Goal: Book appointment/travel/reservation

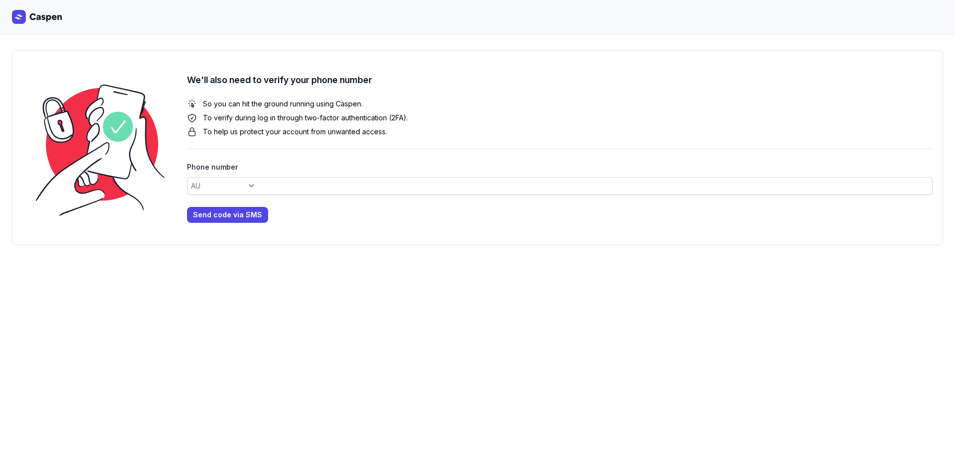
select select "+61"
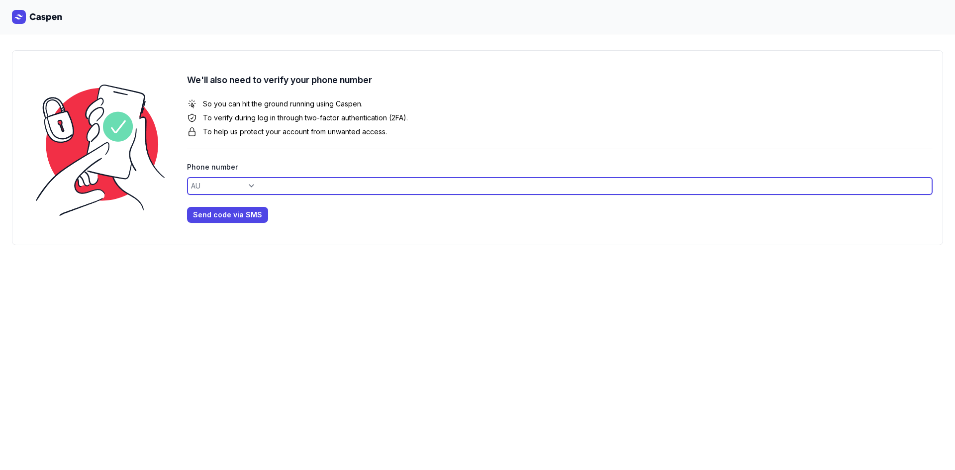
click at [233, 187] on input at bounding box center [559, 186] width 745 height 18
type input "0432519253"
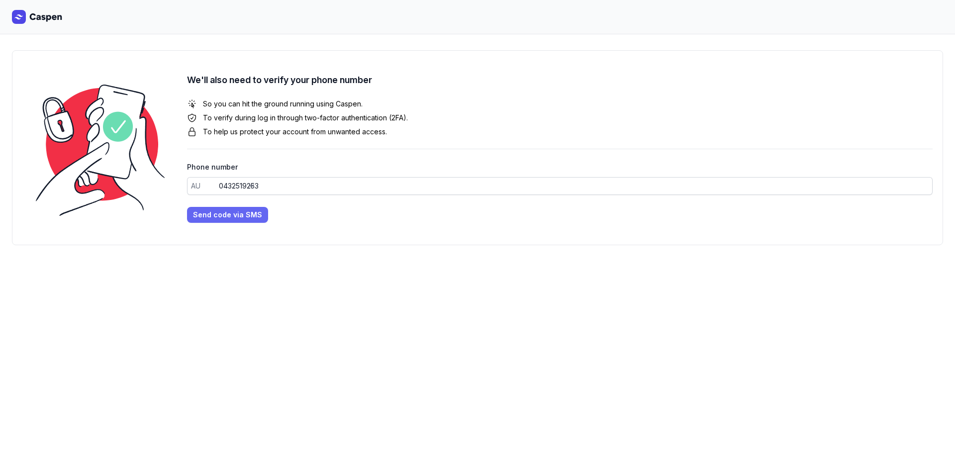
click at [223, 216] on span "Send code via SMS" at bounding box center [227, 215] width 69 height 12
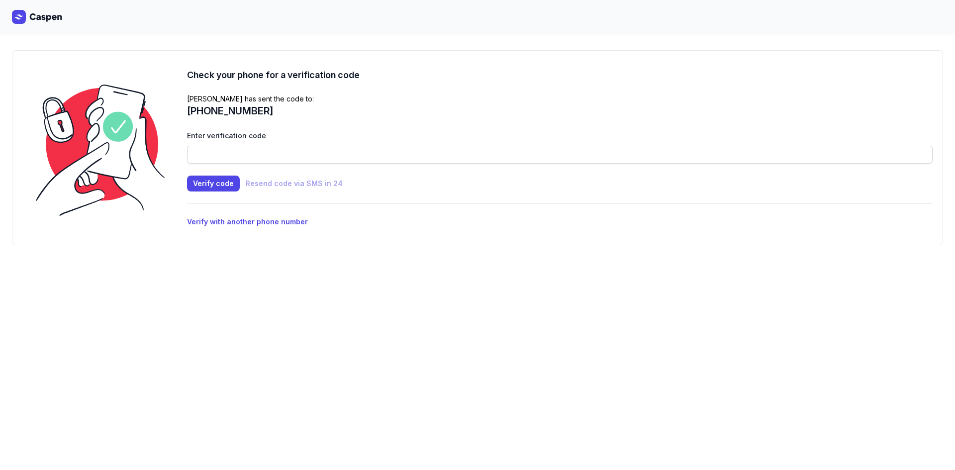
click at [213, 144] on div "Enter verification code" at bounding box center [559, 147] width 745 height 34
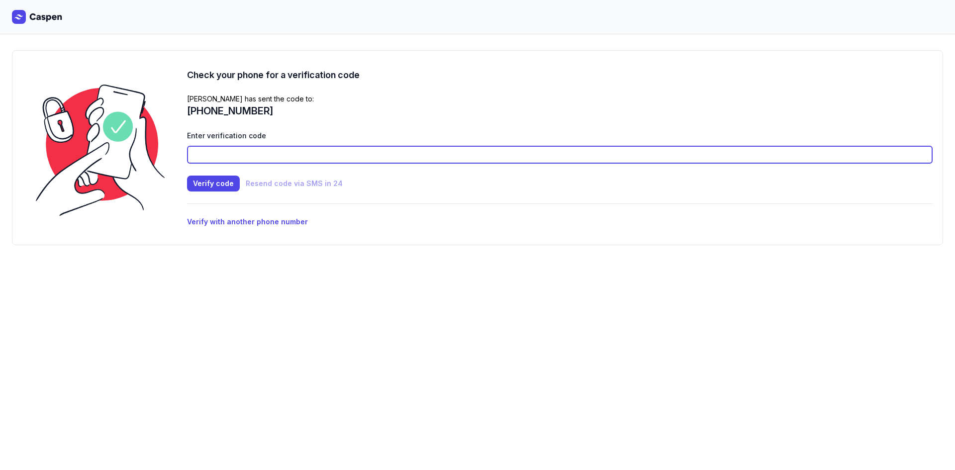
click at [216, 152] on input at bounding box center [559, 155] width 745 height 18
type input "9557"
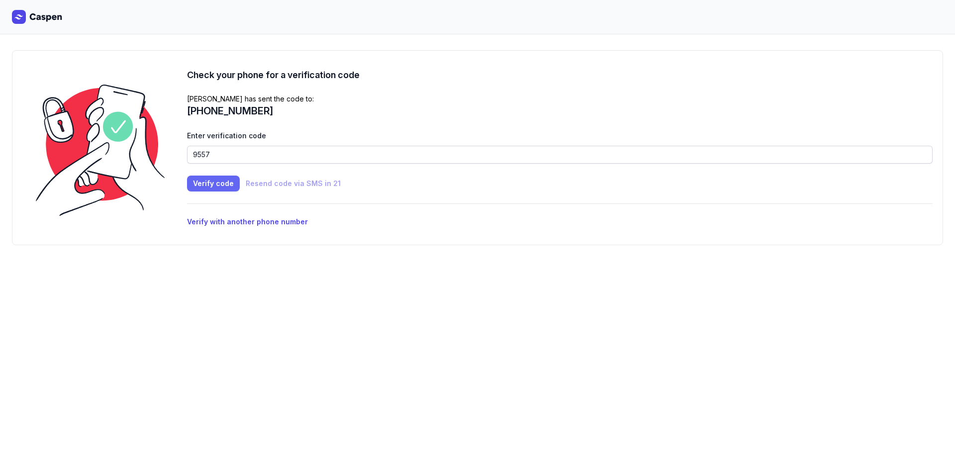
click at [229, 186] on span "Verify code" at bounding box center [213, 184] width 41 height 12
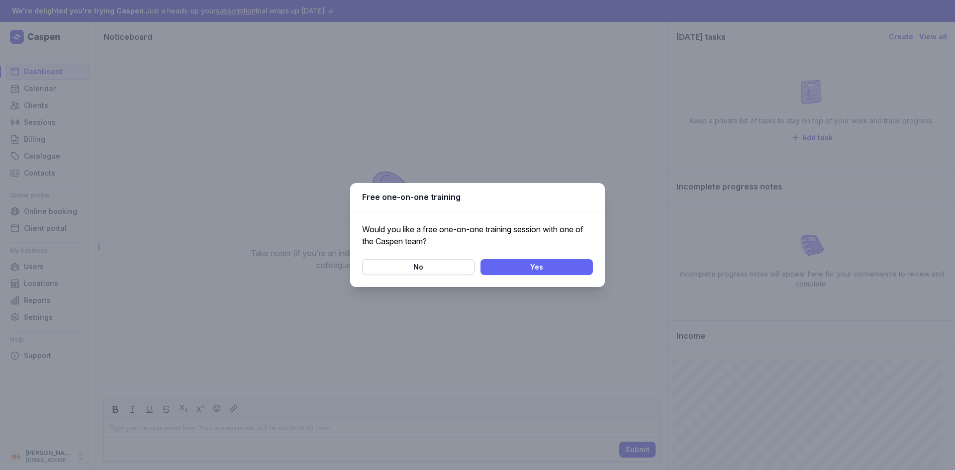
click at [518, 264] on span "Yes" at bounding box center [536, 267] width 100 height 12
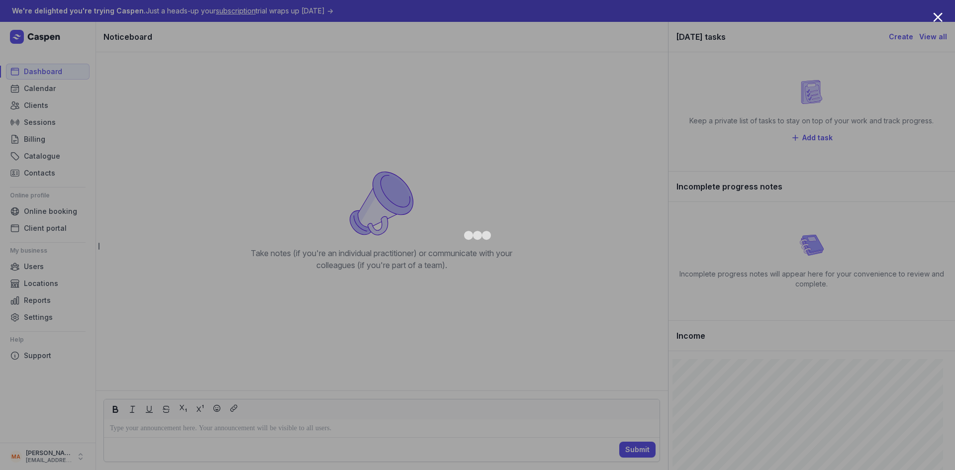
click at [727, 86] on div at bounding box center [477, 235] width 955 height 470
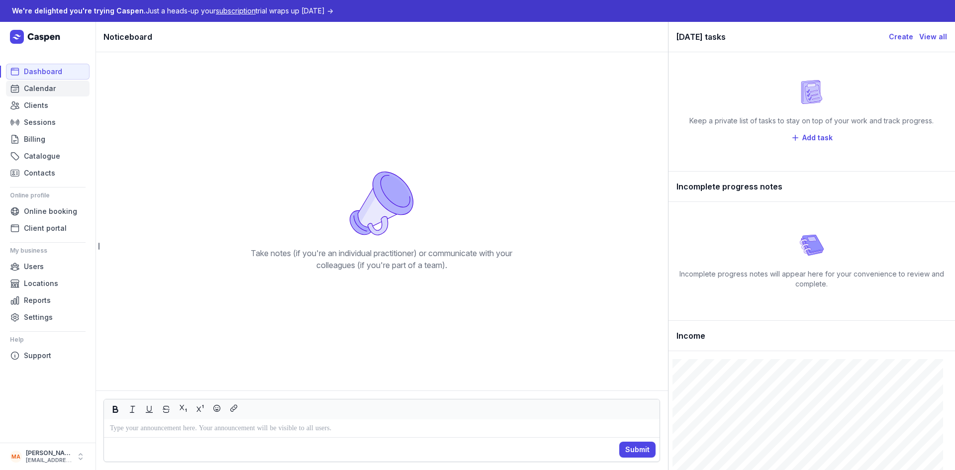
click at [52, 86] on span "Calendar" at bounding box center [40, 89] width 32 height 12
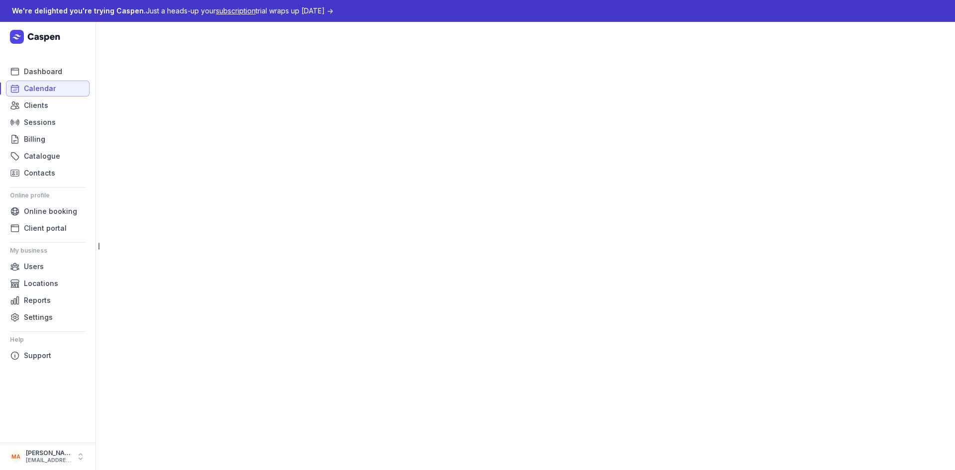
select select "week"
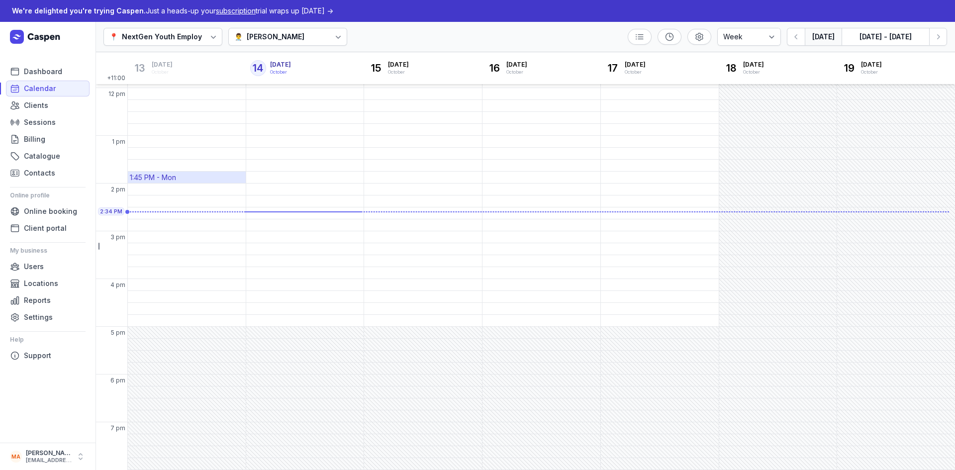
scroll to position [137, 0]
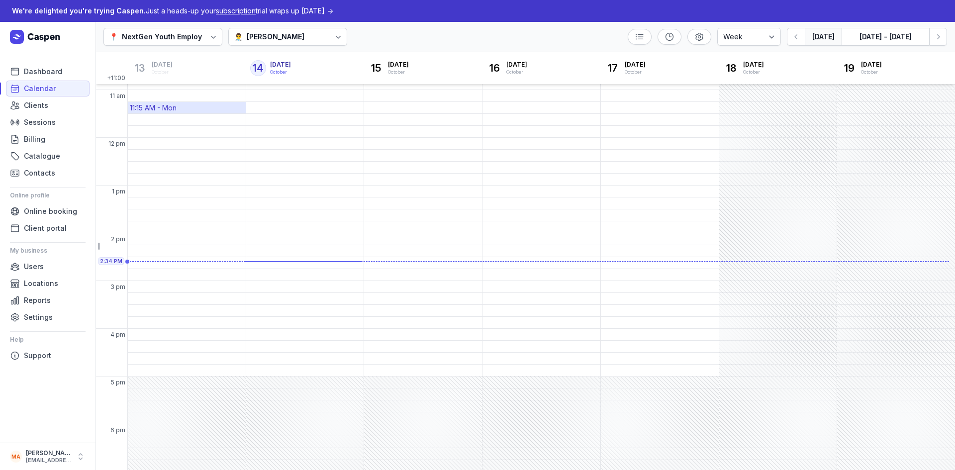
click at [177, 111] on div "11:15 AM - Mon" at bounding box center [153, 108] width 47 height 10
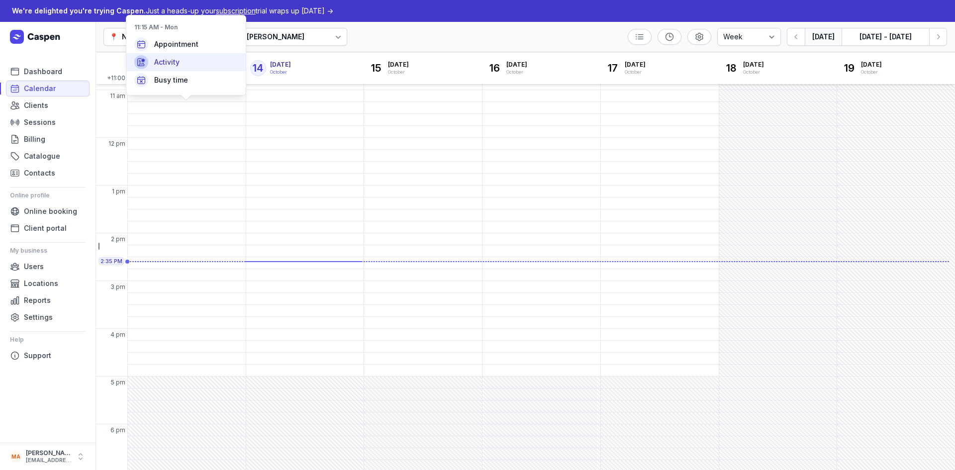
click at [177, 57] on div "Activity" at bounding box center [185, 62] width 119 height 18
select select
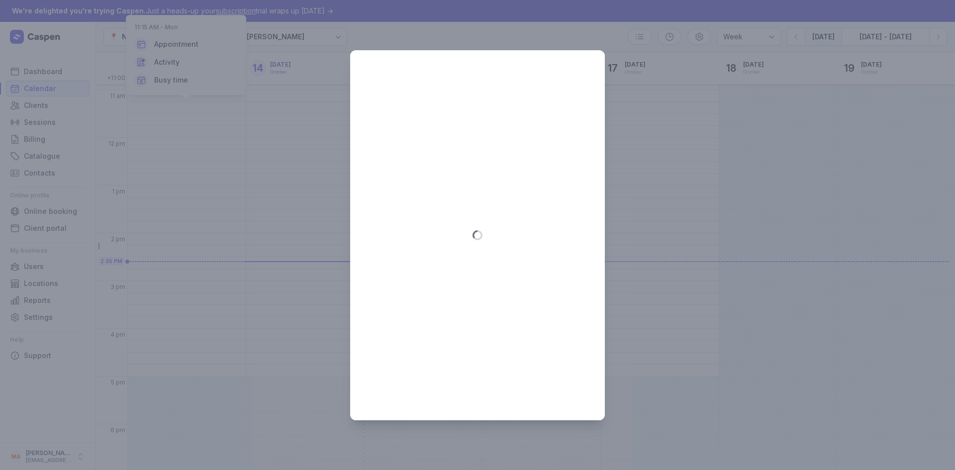
type input "[DATE]"
select select "11:15"
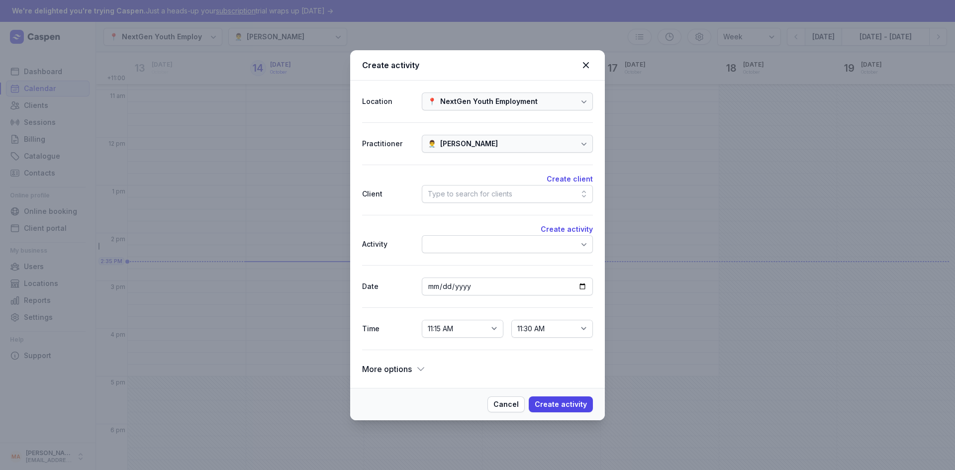
click at [444, 195] on div "Type to search for clients" at bounding box center [470, 194] width 85 height 12
click at [364, 211] on div "Create client Client Type to search for clients" at bounding box center [477, 190] width 231 height 50
click at [489, 249] on div at bounding box center [507, 244] width 171 height 18
click at [410, 367] on span "More options" at bounding box center [387, 369] width 50 height 14
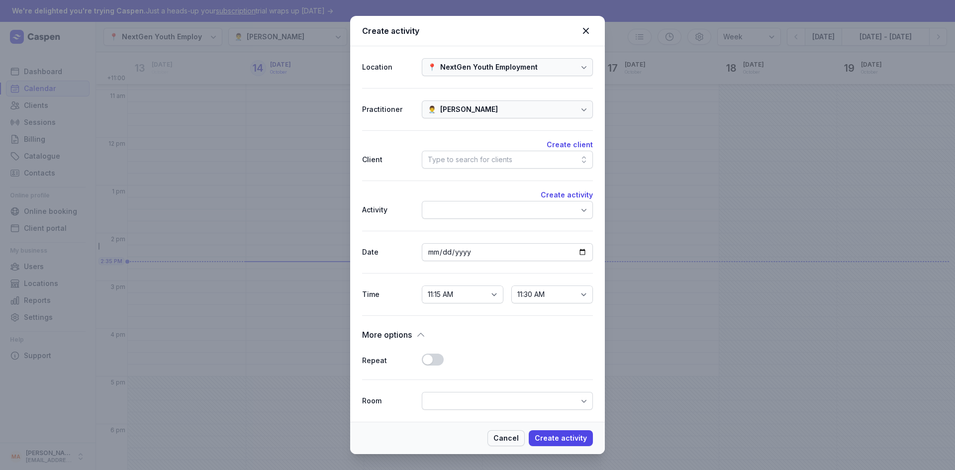
click at [517, 440] on span "Cancel" at bounding box center [505, 438] width 25 height 12
select select
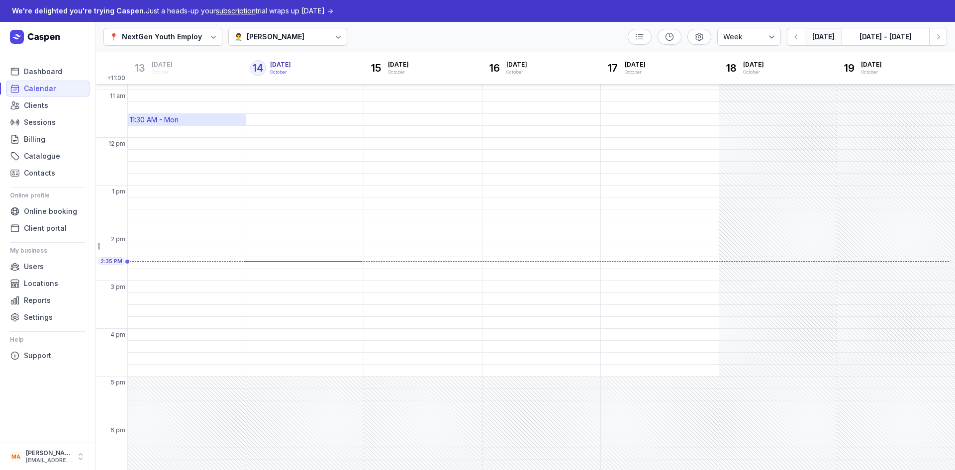
click at [169, 120] on div "11:30 AM - Mon" at bounding box center [154, 120] width 49 height 10
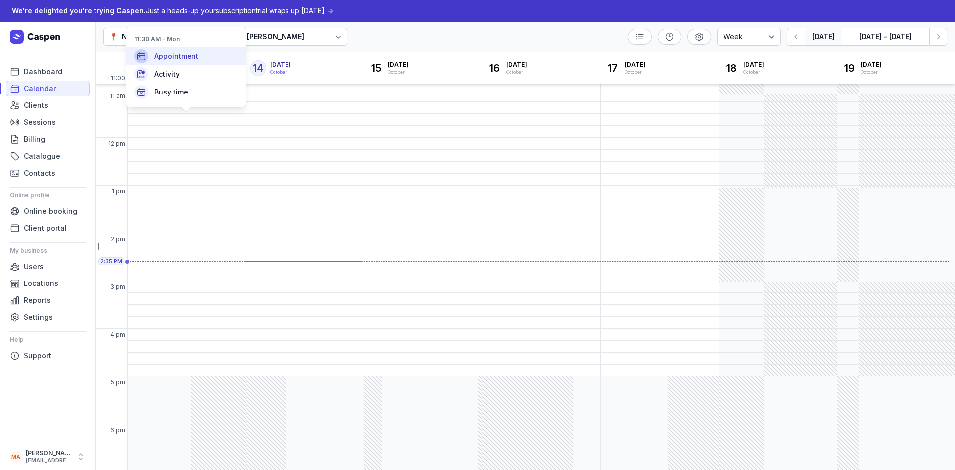
click at [171, 52] on span "Appointment" at bounding box center [176, 56] width 44 height 10
select select
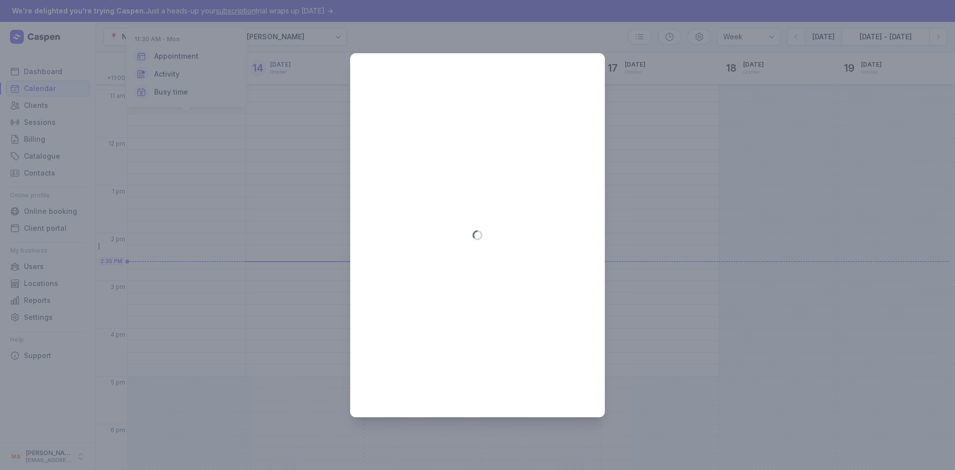
type input "[DATE]"
select select "11:30"
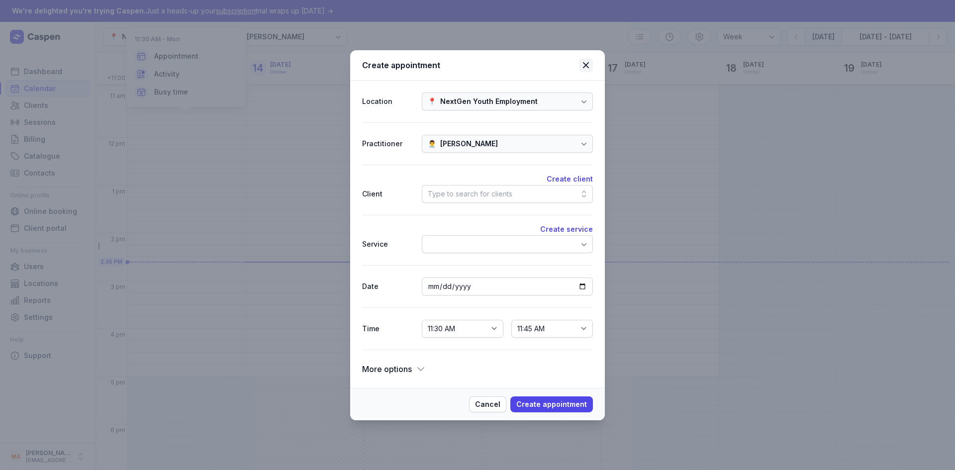
click at [584, 60] on icon at bounding box center [586, 65] width 12 height 12
select select
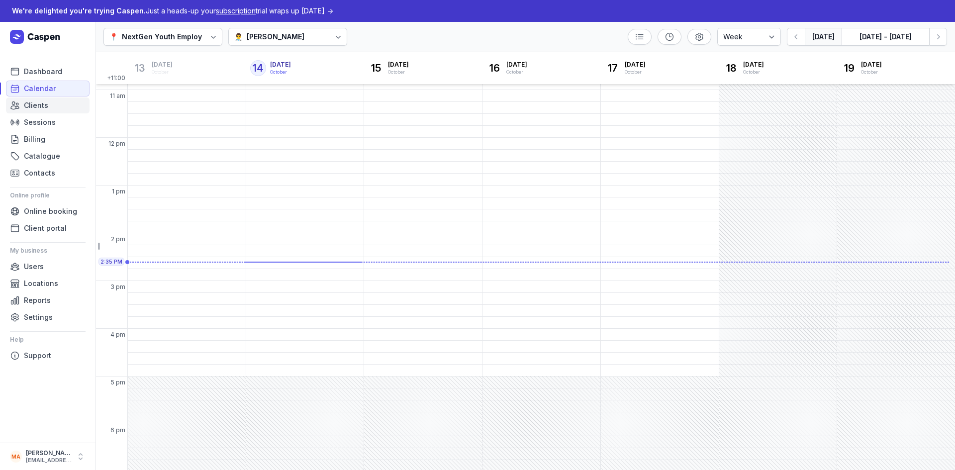
click at [28, 103] on span "Clients" at bounding box center [36, 105] width 24 height 12
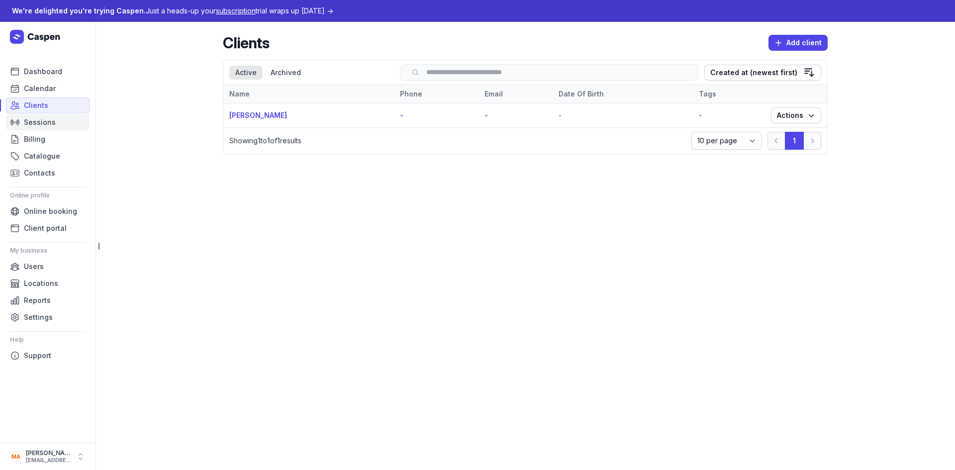
click at [46, 122] on span "Sessions" at bounding box center [40, 122] width 32 height 12
click at [44, 123] on span "Sessions" at bounding box center [40, 122] width 32 height 12
drag, startPoint x: 50, startPoint y: 124, endPoint x: 45, endPoint y: 130, distance: 7.9
click at [49, 125] on span "Sessions" at bounding box center [40, 122] width 32 height 12
click at [47, 118] on span "Sessions" at bounding box center [40, 122] width 32 height 12
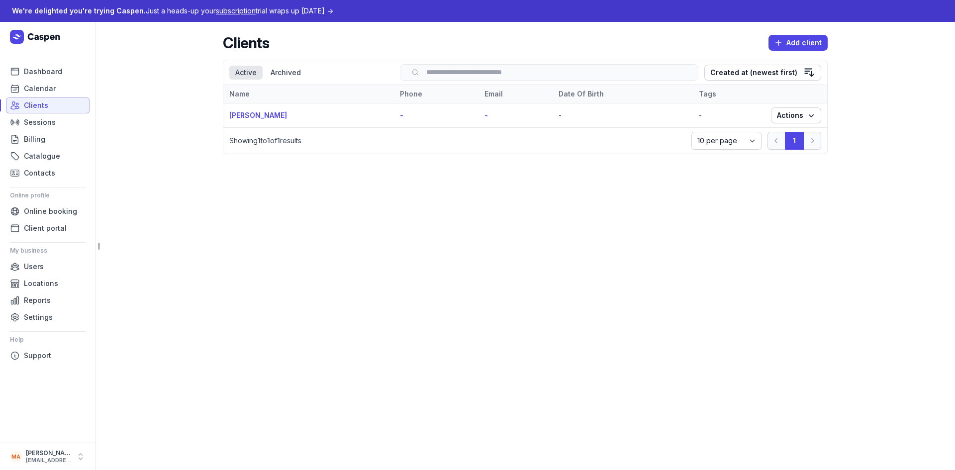
click at [47, 107] on span "Clients" at bounding box center [36, 105] width 24 height 12
click at [46, 119] on span "Sessions" at bounding box center [40, 122] width 32 height 12
click at [43, 137] on span "Billing" at bounding box center [34, 139] width 21 height 12
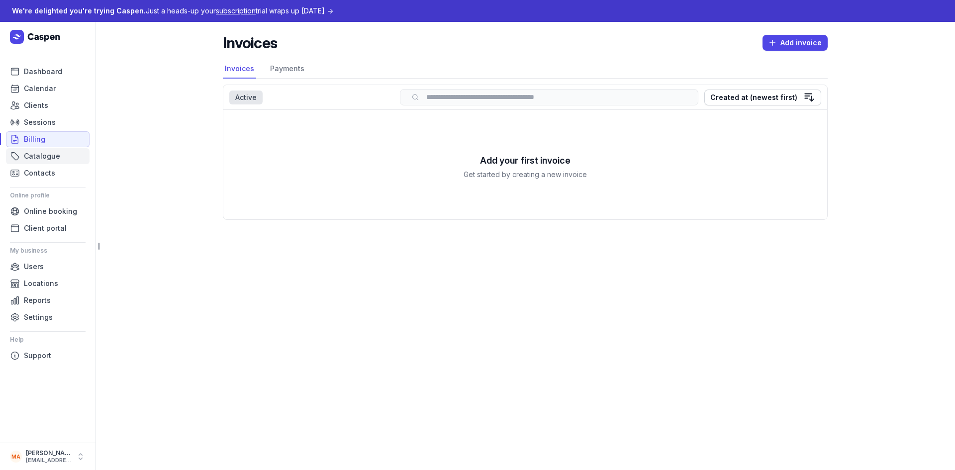
click at [49, 157] on span "Catalogue" at bounding box center [42, 156] width 36 height 12
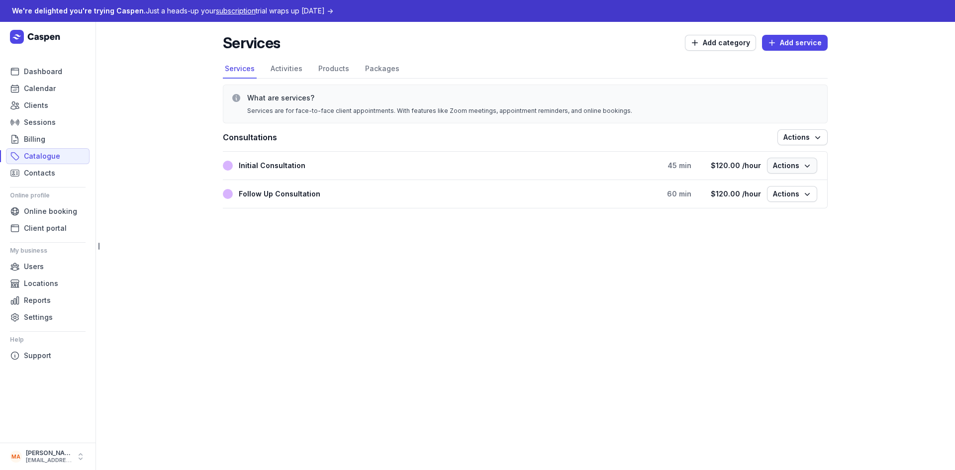
click at [793, 166] on span "Actions" at bounding box center [792, 166] width 38 height 12
click at [789, 36] on button "Add service" at bounding box center [795, 43] width 66 height 16
select select
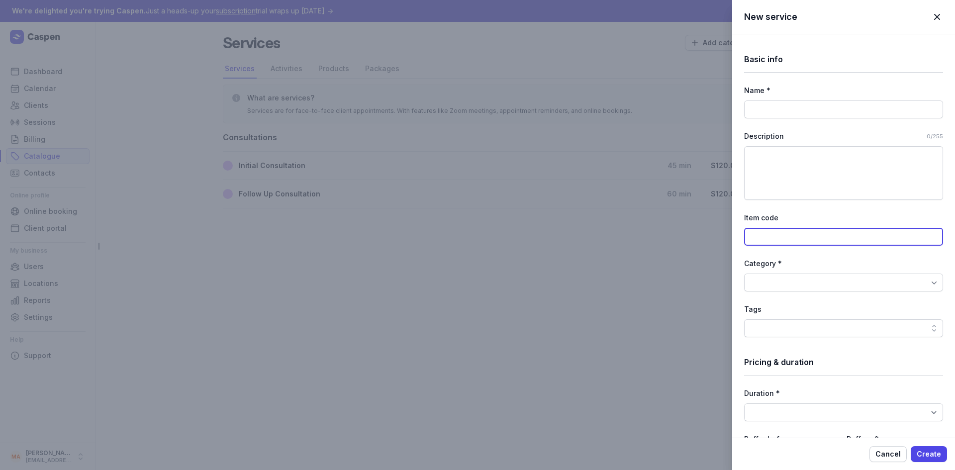
click at [785, 231] on input at bounding box center [843, 237] width 199 height 18
click at [804, 290] on div at bounding box center [843, 282] width 199 height 18
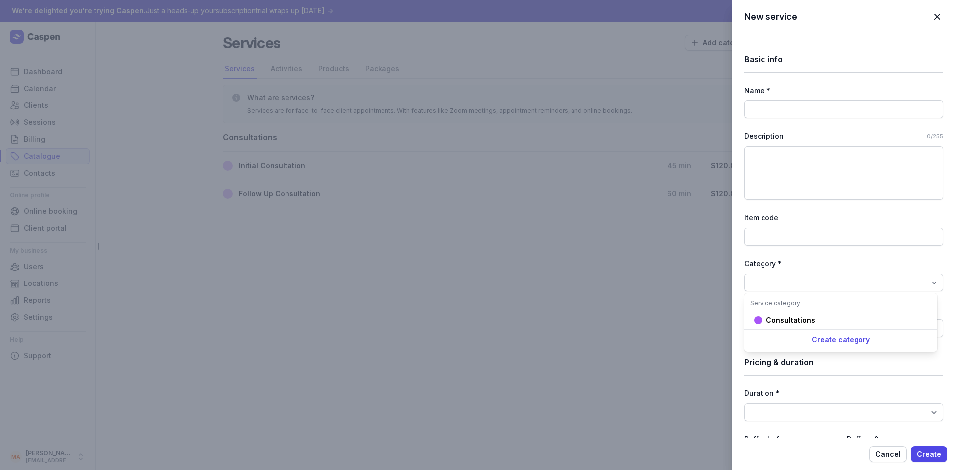
click at [806, 286] on div at bounding box center [843, 282] width 199 height 18
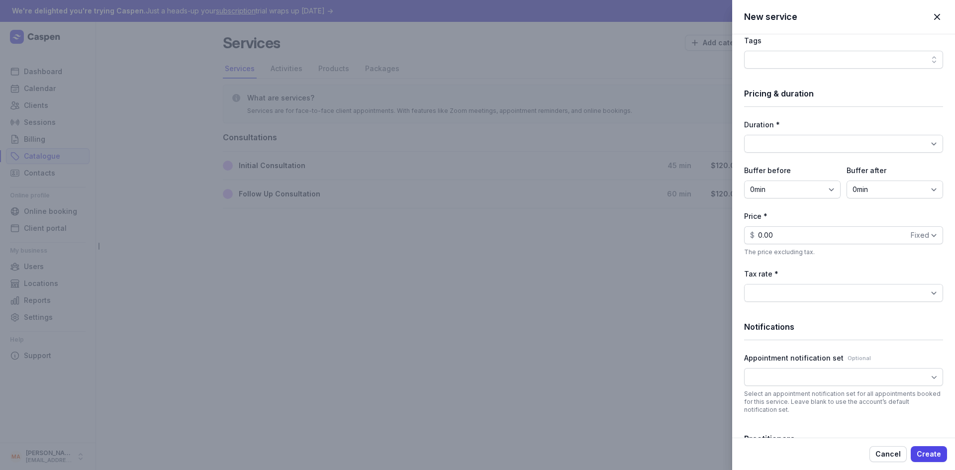
scroll to position [348, 0]
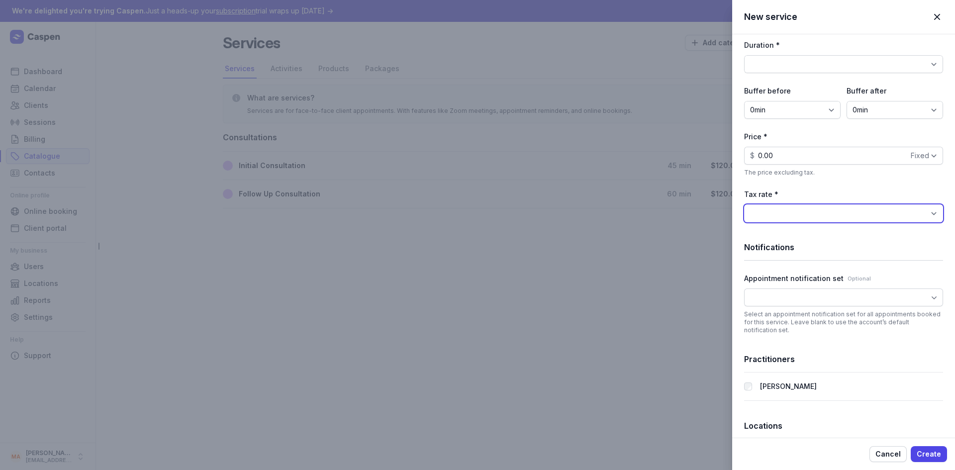
click at [828, 216] on select "BAS Excluded (0%) GST Free Income (0%) GST on Income (10%)" at bounding box center [843, 213] width 199 height 18
click at [832, 296] on div at bounding box center [843, 297] width 199 height 18
click at [811, 269] on div "Basic info Name * Description 0/255 Item code Category * Tags Pricing & duratio…" at bounding box center [843, 81] width 199 height 791
click at [136, 213] on div "New service Close panel Basic info Name * Description 0/255 Item code Category …" at bounding box center [477, 235] width 955 height 470
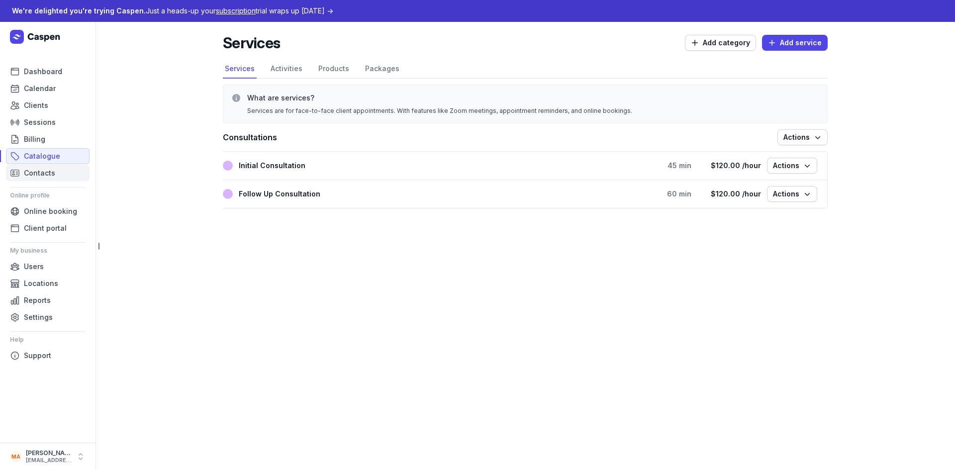
click at [32, 171] on span "Contacts" at bounding box center [39, 173] width 31 height 12
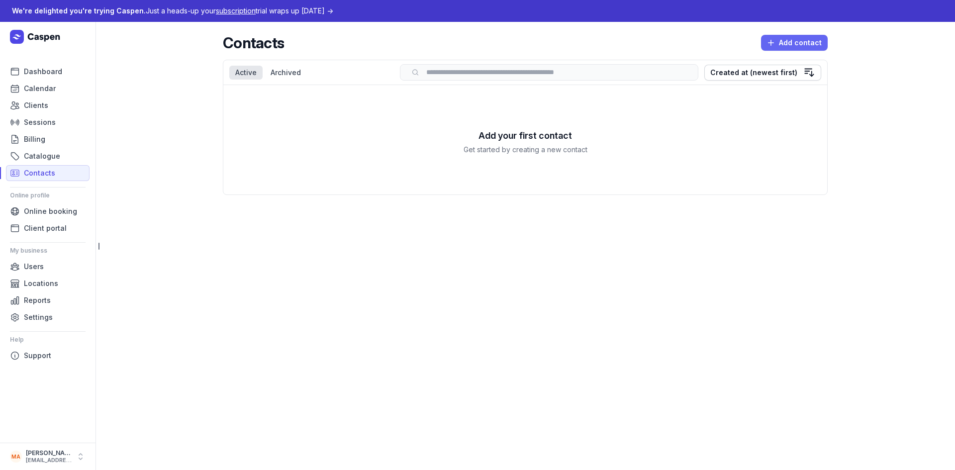
click at [771, 42] on icon "button" at bounding box center [771, 43] width 10 height 10
select select
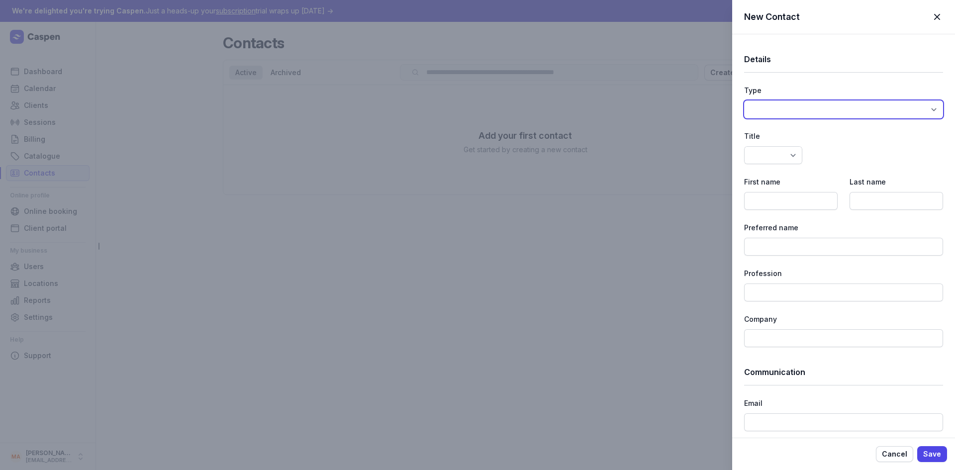
click at [832, 112] on select "Standard Doctor 3rd Party Payer Plan Manager" at bounding box center [843, 109] width 199 height 18
click at [939, 16] on span "button" at bounding box center [937, 17] width 22 height 22
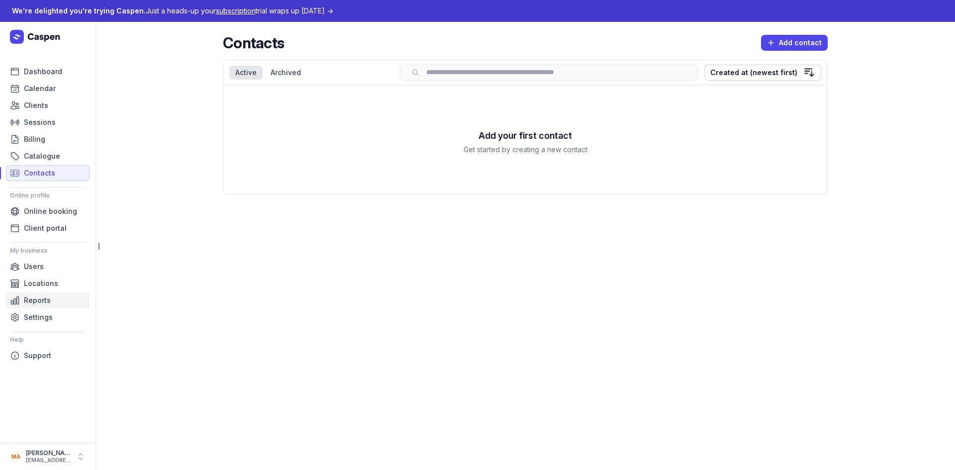
click at [47, 301] on span "Reports" at bounding box center [37, 300] width 27 height 12
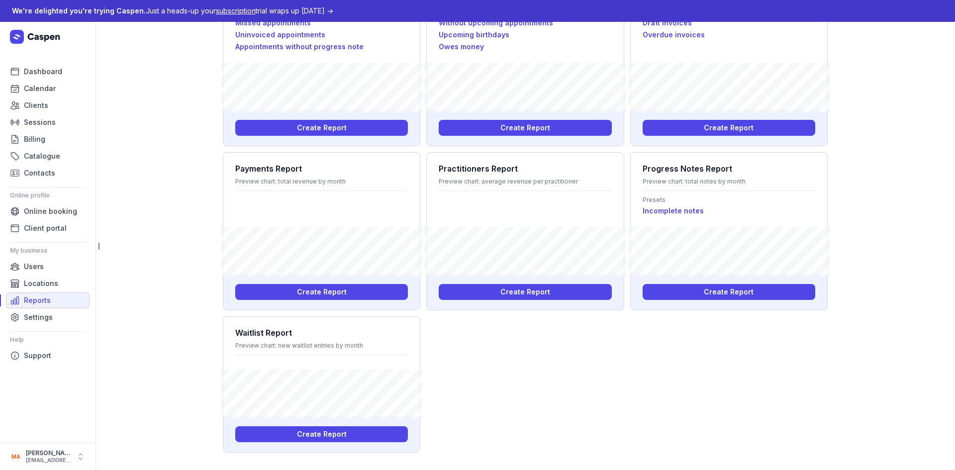
scroll to position [110, 0]
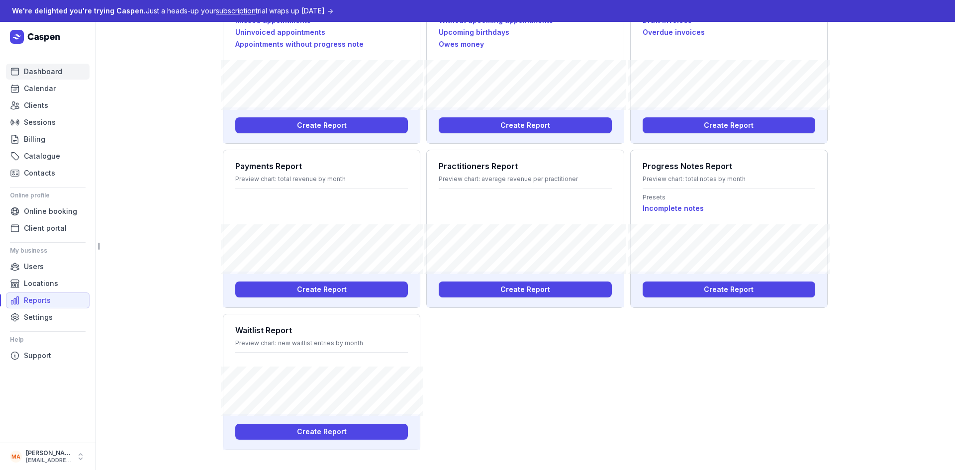
click at [42, 78] on link "Dashboard" at bounding box center [48, 72] width 84 height 16
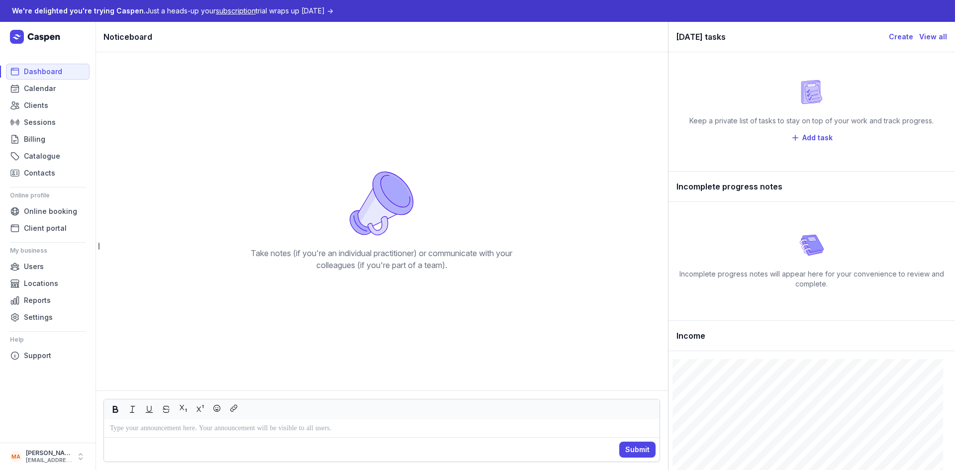
click at [330, 425] on p at bounding box center [381, 428] width 543 height 12
click at [753, 261] on div "Incomplete progress notes will appear here for your convenience to review and c…" at bounding box center [811, 261] width 270 height 56
click at [804, 140] on span "Add task" at bounding box center [817, 138] width 30 height 12
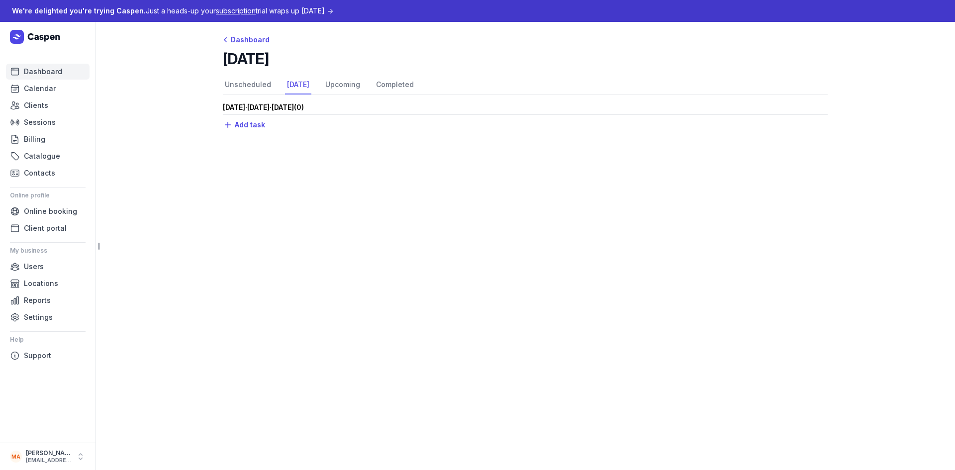
click at [52, 70] on span "Dashboard" at bounding box center [43, 72] width 38 height 12
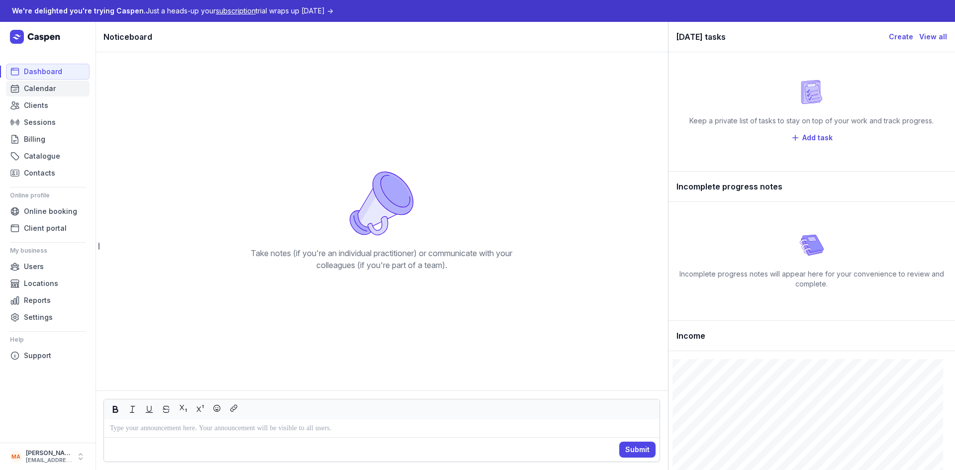
click at [49, 86] on span "Calendar" at bounding box center [40, 89] width 32 height 12
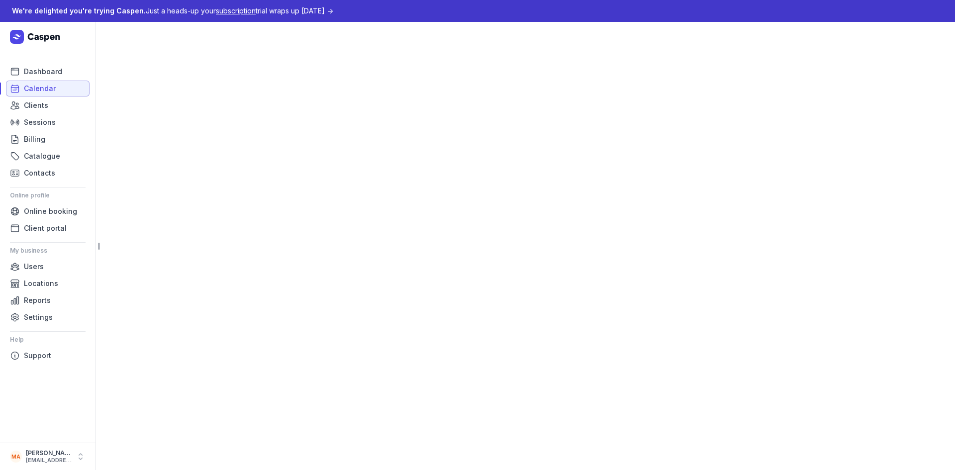
select select "week"
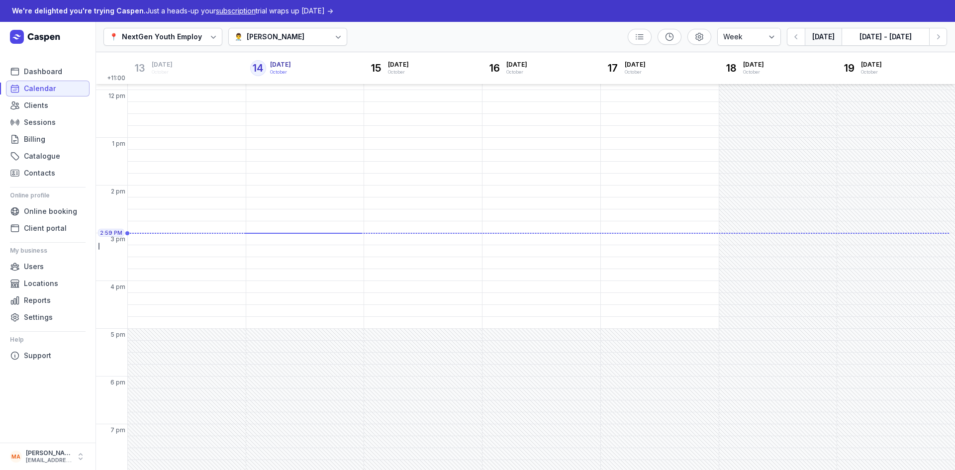
scroll to position [187, 0]
click at [287, 40] on div "👨‍⚕️ [PERSON_NAME]" at bounding box center [287, 37] width 119 height 18
click at [60, 121] on link "Sessions" at bounding box center [48, 122] width 84 height 16
click at [178, 218] on div "2:30 PM - Mon" at bounding box center [187, 212] width 118 height 11
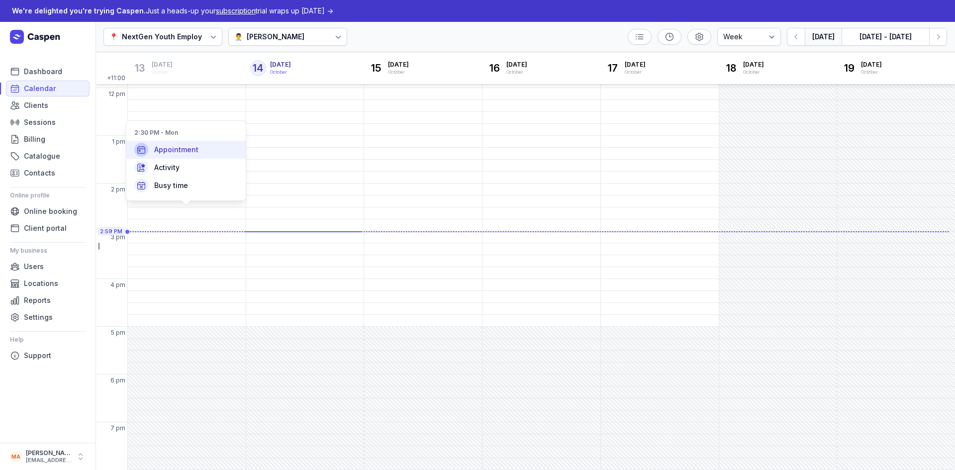
click at [196, 152] on span "Appointment" at bounding box center [176, 150] width 44 height 10
select select
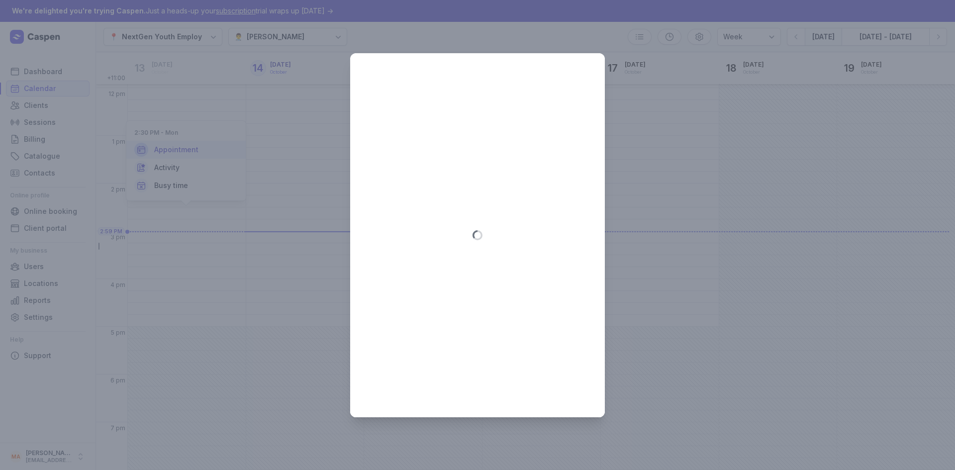
type input "[DATE]"
select select "14:30"
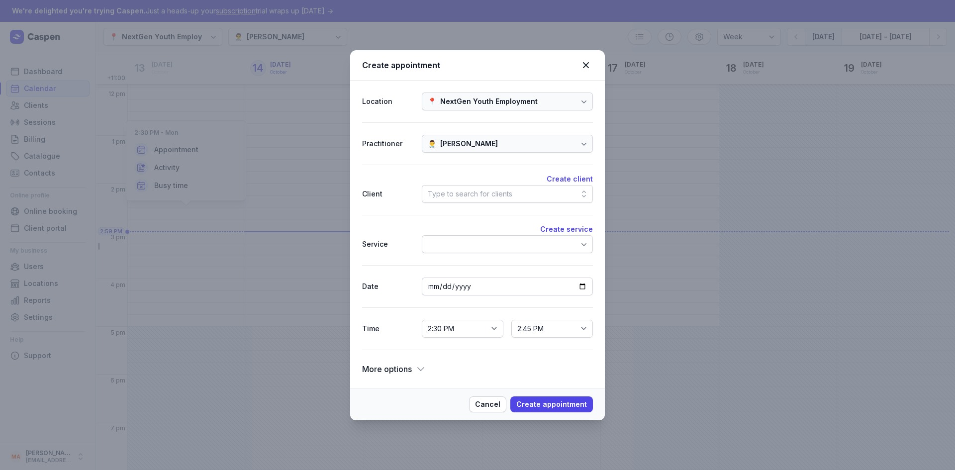
click at [418, 371] on icon at bounding box center [421, 369] width 10 height 10
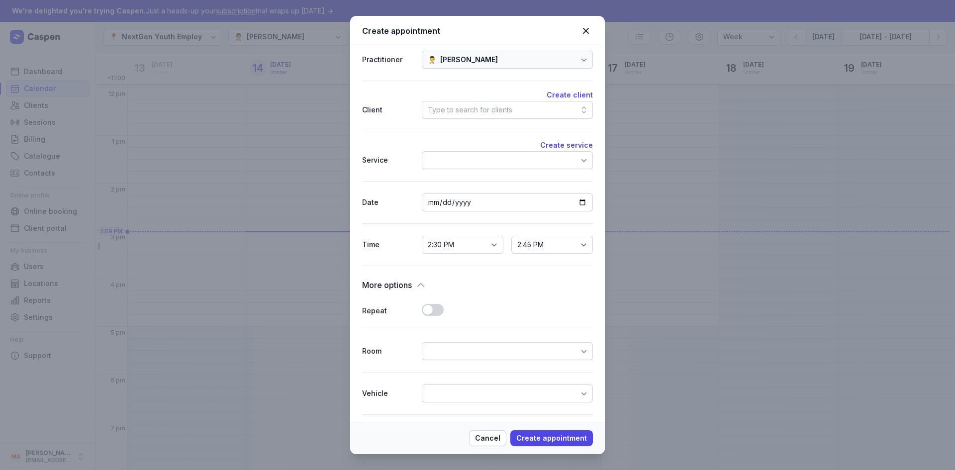
scroll to position [163, 0]
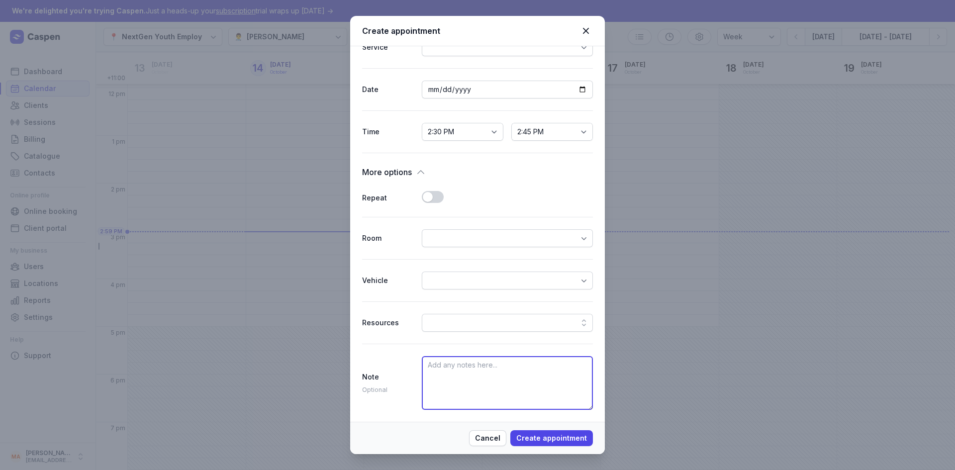
click at [451, 371] on textarea at bounding box center [507, 383] width 171 height 54
click at [504, 282] on div at bounding box center [507, 280] width 171 height 18
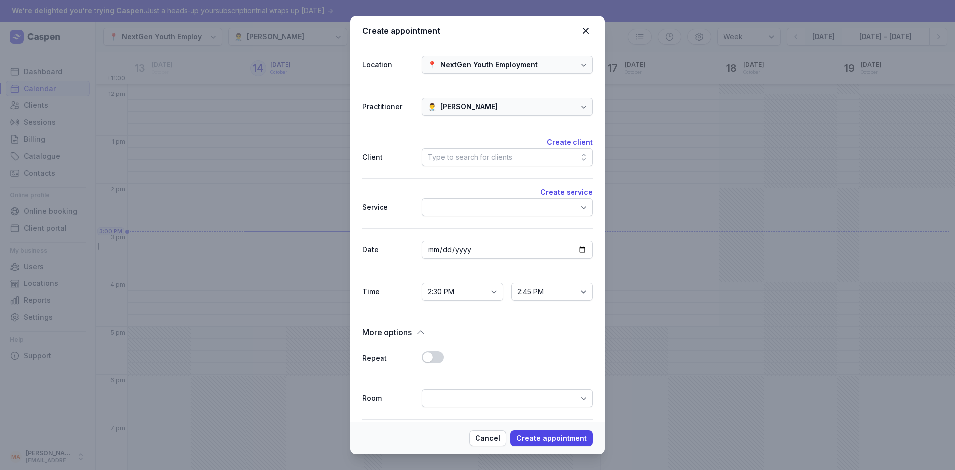
scroll to position [0, 0]
click at [500, 166] on div "Type to search for clients" at bounding box center [507, 160] width 171 height 18
click at [512, 231] on div "Date [DATE]" at bounding box center [477, 252] width 231 height 42
click at [489, 213] on div at bounding box center [507, 210] width 171 height 18
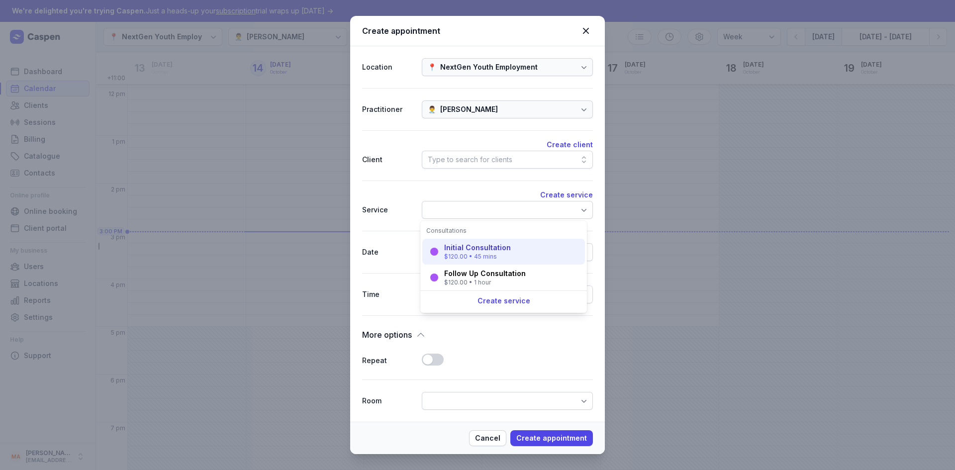
click at [496, 245] on div "Initial Consultation" at bounding box center [477, 248] width 67 height 10
select select "15:15"
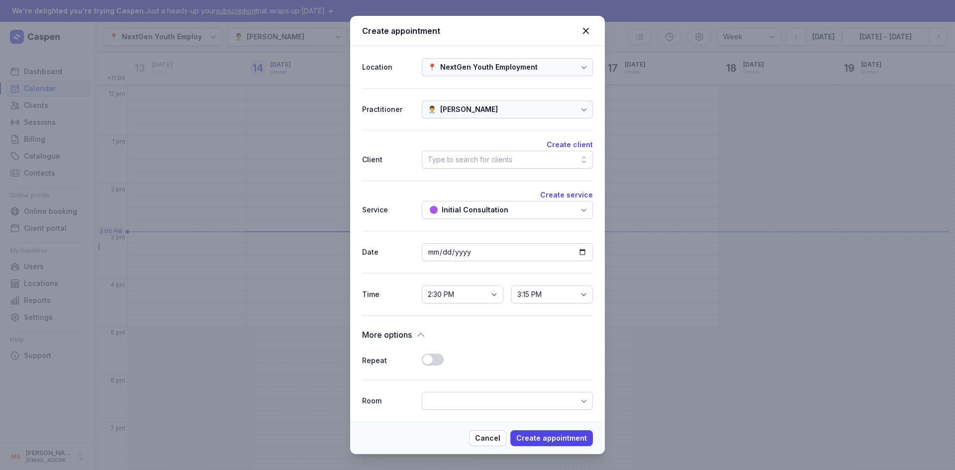
click at [495, 160] on div "Type to search for clients" at bounding box center [470, 160] width 85 height 12
click at [560, 147] on button "Create client" at bounding box center [569, 145] width 46 height 12
select select
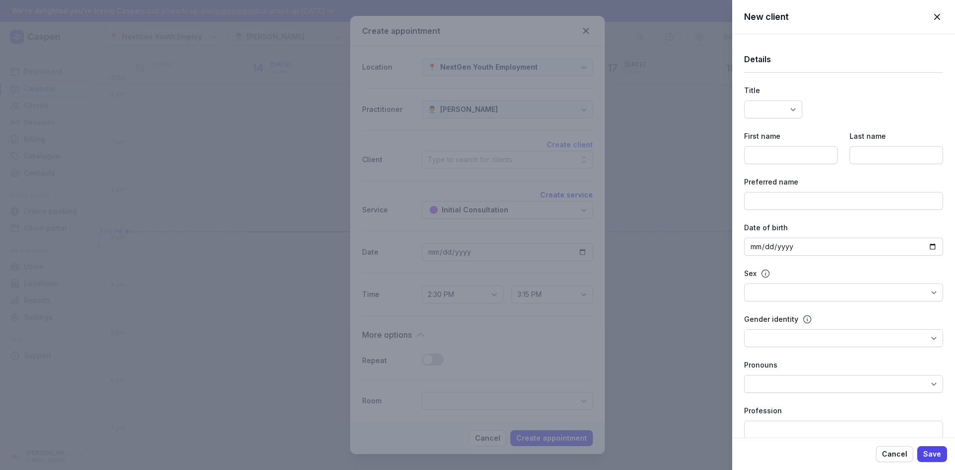
select select
click at [778, 112] on select "Dr Mr Ms Mrs Miss [PERSON_NAME] Master" at bounding box center [773, 109] width 58 height 18
select select "Mr"
click at [744, 100] on select "Dr Mr Ms Mrs Miss [PERSON_NAME] Master" at bounding box center [773, 109] width 58 height 18
click at [782, 156] on input at bounding box center [790, 155] width 93 height 18
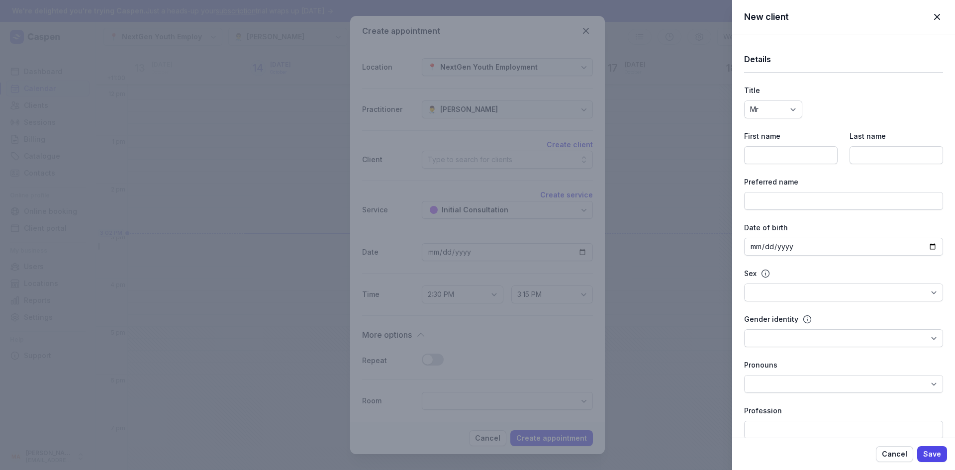
click at [565, 221] on div "New client Close panel Details Title Dr Mr Ms Mrs Miss [PERSON_NAME] Master Fir…" at bounding box center [477, 235] width 955 height 470
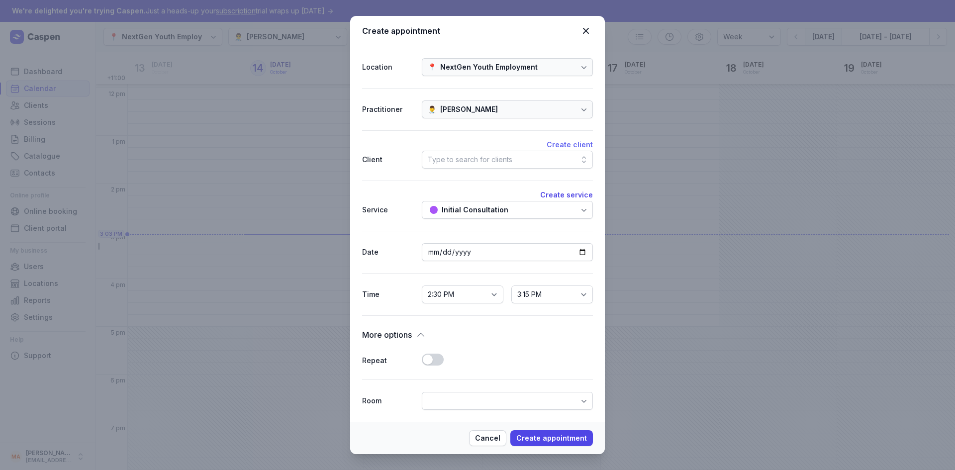
click at [553, 142] on button "Create client" at bounding box center [569, 145] width 46 height 12
select select
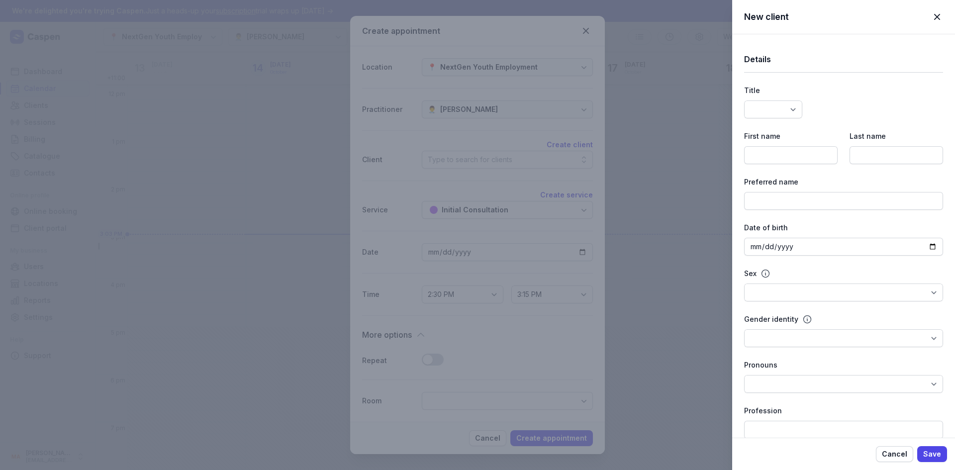
select select
click at [770, 114] on select "Dr Mr Ms Mrs Miss [PERSON_NAME] Master" at bounding box center [773, 109] width 58 height 18
select select "Mr"
click at [744, 100] on select "Dr Mr Ms Mrs Miss [PERSON_NAME] Master" at bounding box center [773, 109] width 58 height 18
click at [775, 153] on input at bounding box center [790, 155] width 93 height 18
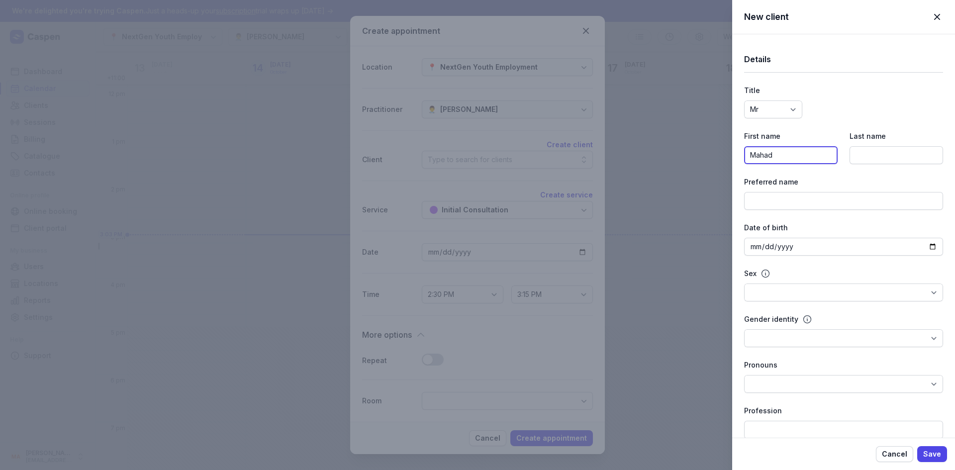
type input "Mahad"
click at [904, 188] on div "Preferred name" at bounding box center [843, 193] width 199 height 34
click at [892, 154] on input at bounding box center [895, 155] width 93 height 18
type input "[GEOGRAPHIC_DATA]"
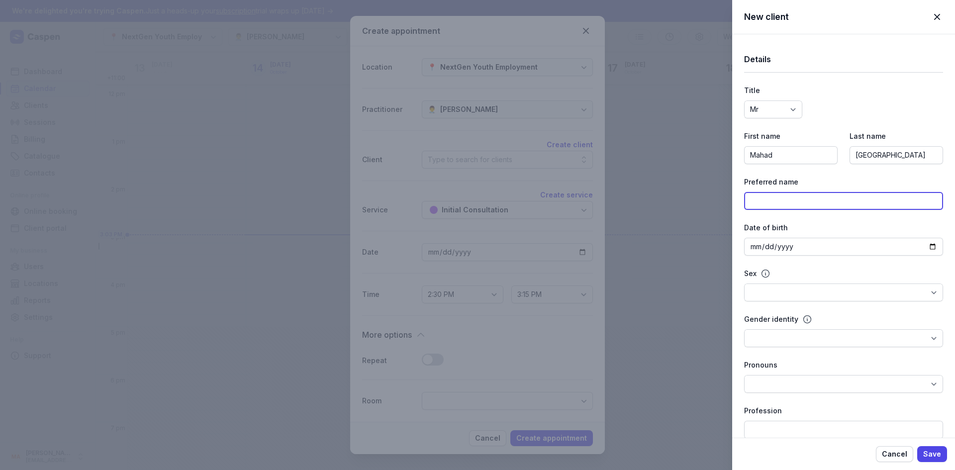
click at [818, 200] on input at bounding box center [843, 201] width 199 height 18
type input "Mahad"
click at [809, 236] on div "Date of birth" at bounding box center [843, 239] width 199 height 34
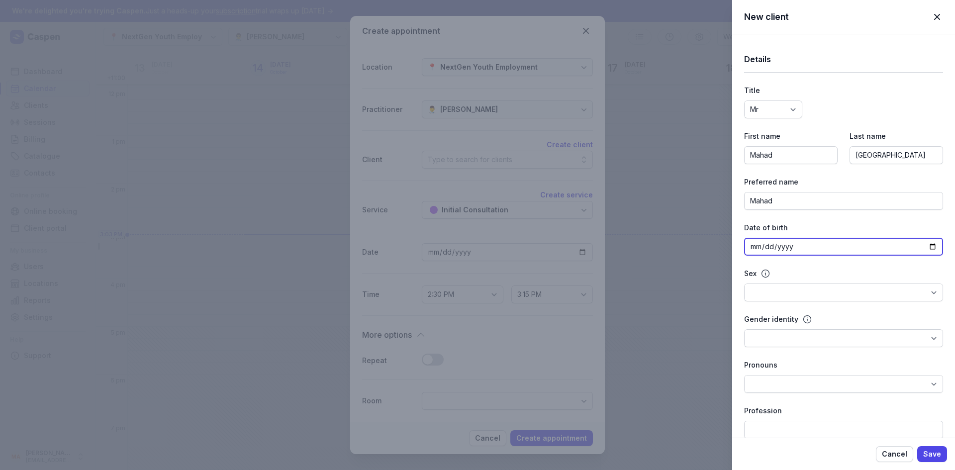
click at [784, 246] on input "date" at bounding box center [843, 247] width 199 height 18
click at [753, 247] on input "date" at bounding box center [843, 247] width 199 height 18
click at [754, 247] on input "date" at bounding box center [843, 247] width 199 height 18
click at [251, 82] on div "New client Close panel Details Title Dr Mr Ms Mrs Miss [PERSON_NAME] Master Fir…" at bounding box center [477, 235] width 955 height 470
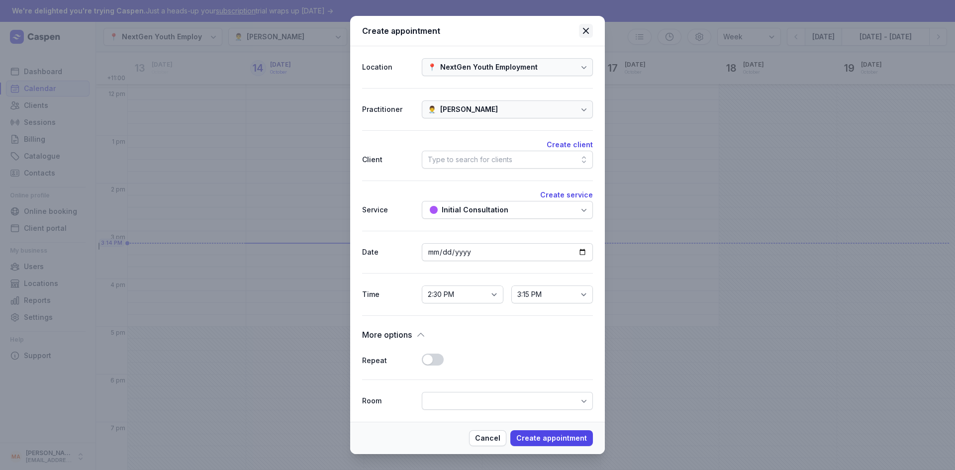
click at [584, 29] on icon at bounding box center [586, 31] width 6 height 6
select select
